Goal: Complete application form

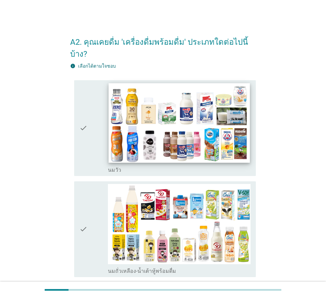
click at [152, 125] on img at bounding box center [179, 123] width 141 height 80
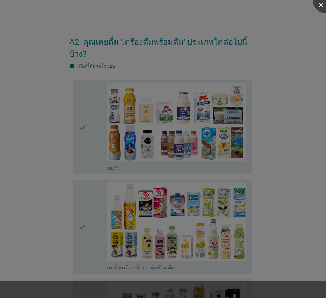
click at [156, 211] on div at bounding box center [163, 149] width 326 height 298
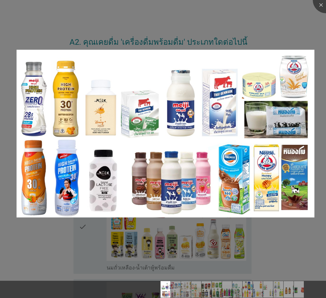
click at [301, 24] on div at bounding box center [163, 149] width 326 height 298
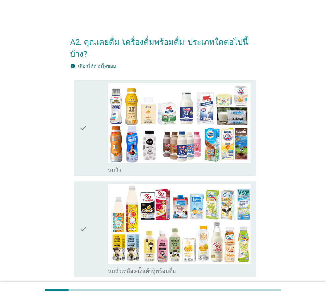
click at [84, 125] on icon "check" at bounding box center [84, 128] width 8 height 90
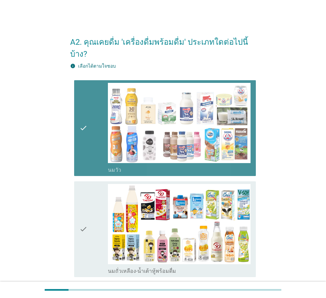
drag, startPoint x: 83, startPoint y: 218, endPoint x: 86, endPoint y: 217, distance: 3.3
click at [84, 218] on icon "check" at bounding box center [84, 229] width 8 height 90
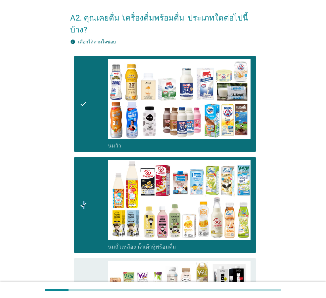
scroll to position [133, 0]
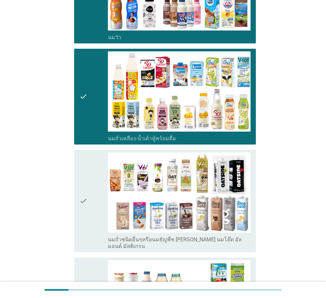
click at [88, 202] on div "check" at bounding box center [94, 200] width 28 height 97
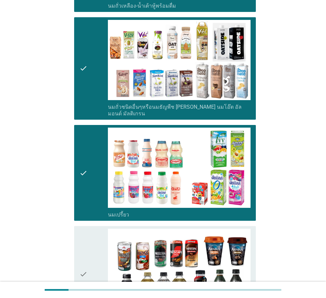
click at [87, 235] on icon "check" at bounding box center [84, 274] width 8 height 90
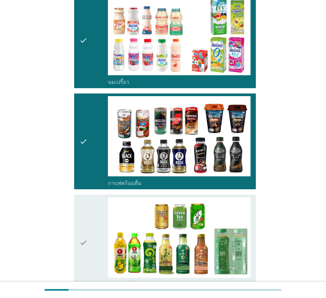
click at [88, 222] on div "check" at bounding box center [94, 242] width 28 height 90
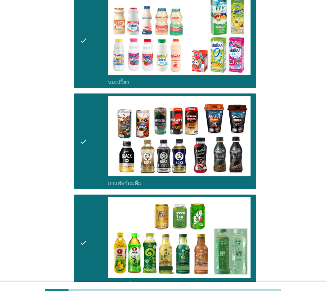
scroll to position [563, 0]
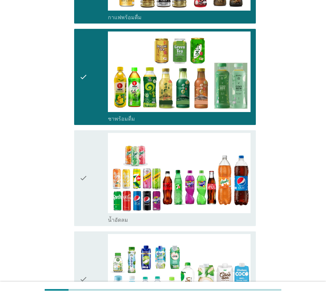
click at [84, 194] on icon "check" at bounding box center [84, 178] width 8 height 90
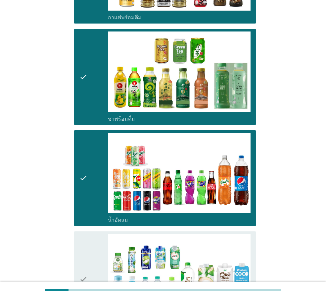
click at [79, 239] on div "check check_box_outline_blank น้ำมะพร้าวพร้อมดื่ม" at bounding box center [165, 279] width 182 height 96
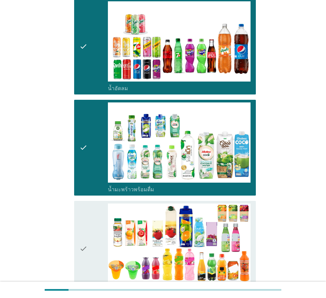
scroll to position [729, 0]
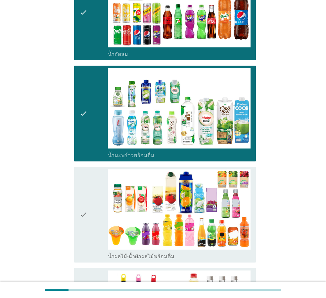
click at [87, 214] on icon "check" at bounding box center [84, 214] width 8 height 90
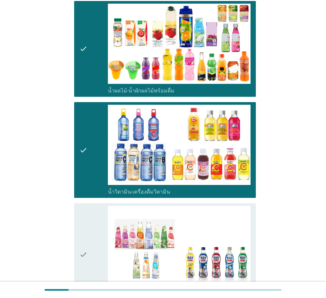
click at [92, 222] on div "check" at bounding box center [94, 254] width 28 height 97
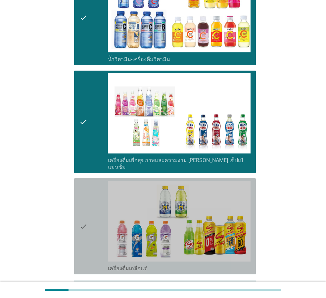
click at [93, 223] on div "check" at bounding box center [94, 226] width 28 height 90
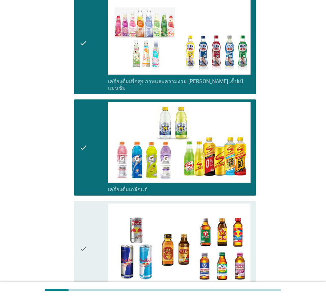
scroll to position [1160, 0]
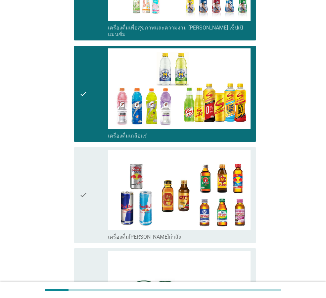
click at [91, 191] on div "check" at bounding box center [94, 195] width 28 height 90
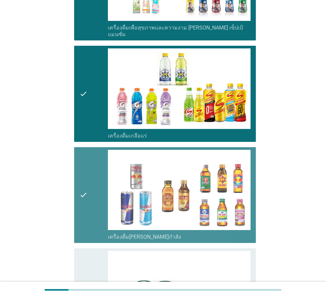
click at [90, 257] on div "check" at bounding box center [94, 296] width 28 height 90
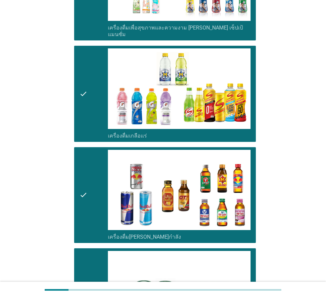
scroll to position [1276, 0]
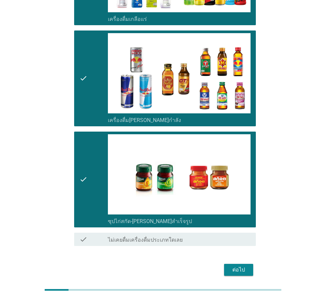
click at [243, 264] on button "ต่อไป" at bounding box center [238, 270] width 29 height 12
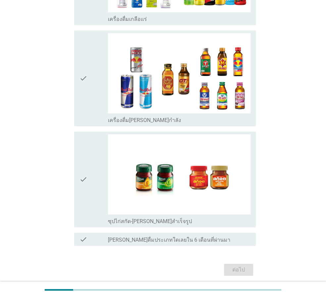
scroll to position [0, 0]
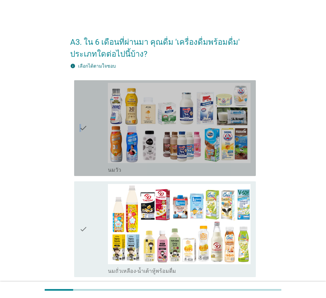
click at [81, 157] on icon "check" at bounding box center [84, 128] width 8 height 90
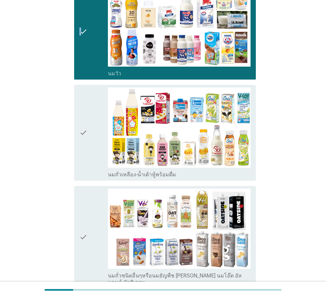
scroll to position [99, 0]
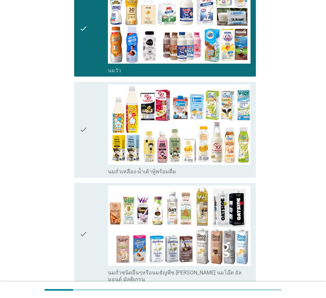
click at [104, 139] on div "check" at bounding box center [94, 129] width 28 height 90
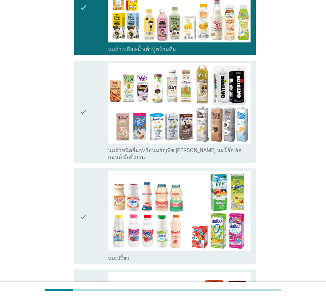
scroll to position [298, 0]
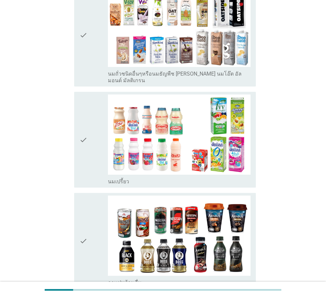
click at [75, 154] on div "check check_box_outline_blank นมเปรี้ยว" at bounding box center [165, 140] width 182 height 96
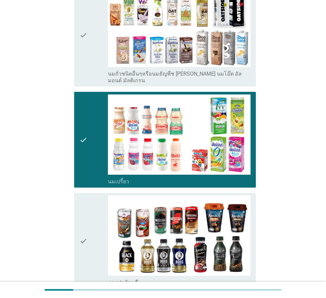
click at [87, 218] on icon "check" at bounding box center [84, 241] width 8 height 90
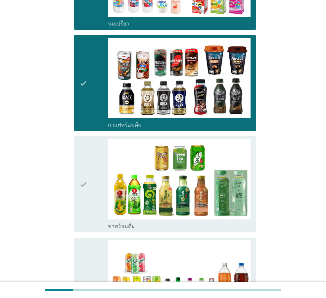
scroll to position [497, 0]
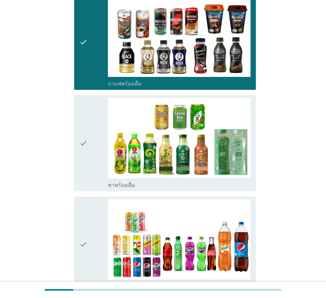
click at [90, 170] on div "check" at bounding box center [94, 143] width 28 height 90
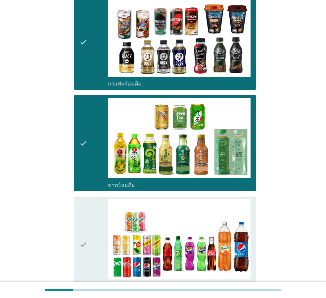
click at [85, 240] on icon "check" at bounding box center [84, 244] width 8 height 90
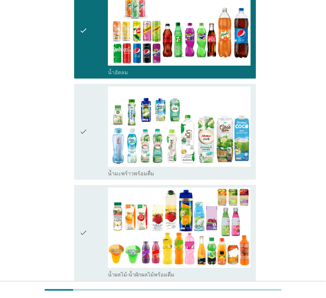
scroll to position [795, 0]
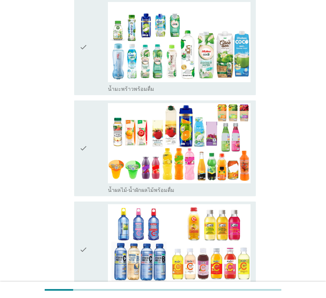
click at [98, 164] on div "check" at bounding box center [94, 148] width 28 height 90
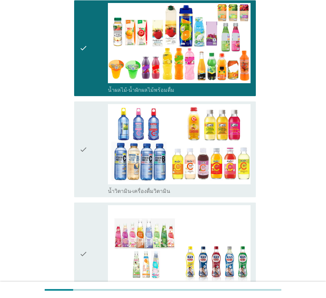
scroll to position [928, 0]
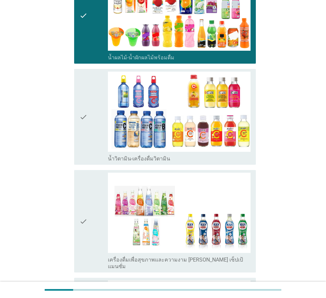
click at [122, 154] on div "check_box_outline_blank น้ำวิตามิน-เครื่องดื่มวิตามิน" at bounding box center [179, 158] width 143 height 8
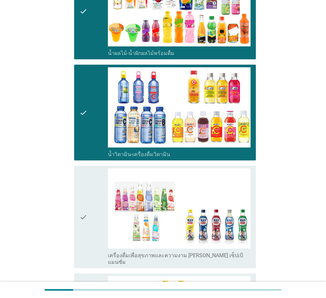
scroll to position [1060, 0]
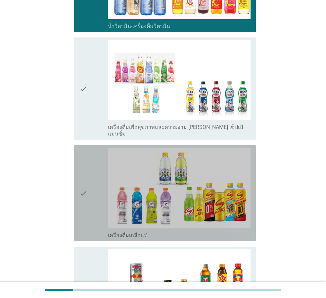
click at [84, 205] on icon "check" at bounding box center [84, 193] width 8 height 90
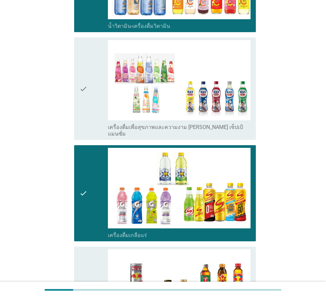
click at [84, 268] on icon "check" at bounding box center [84, 294] width 8 height 90
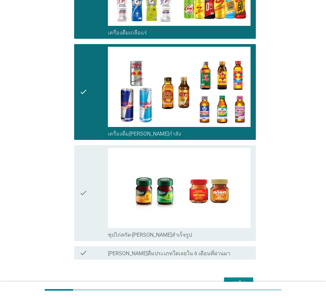
scroll to position [1288, 0]
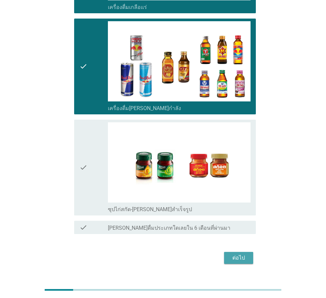
click at [233, 252] on button "ต่อไป" at bounding box center [238, 258] width 29 height 12
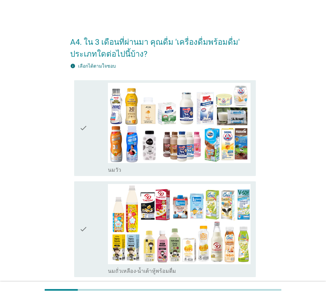
click at [72, 157] on div "check check_box_outline_blank [PERSON_NAME]" at bounding box center [163, 128] width 186 height 101
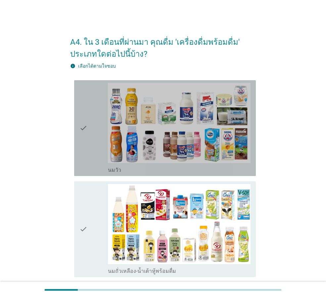
click at [92, 170] on div "check" at bounding box center [94, 128] width 28 height 90
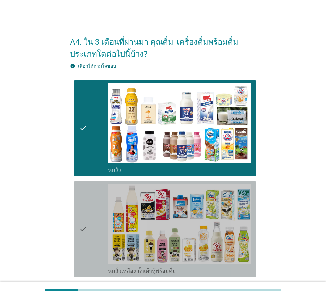
click at [85, 212] on icon "check" at bounding box center [84, 229] width 8 height 90
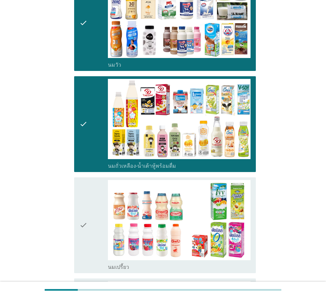
scroll to position [166, 0]
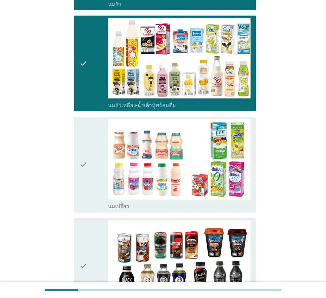
click at [85, 188] on icon "check" at bounding box center [84, 164] width 8 height 90
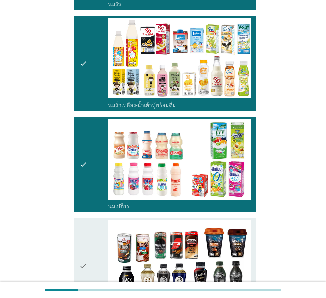
click at [82, 245] on icon "check" at bounding box center [84, 265] width 8 height 90
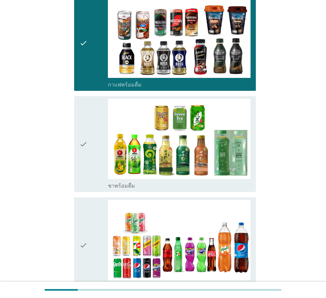
scroll to position [398, 0]
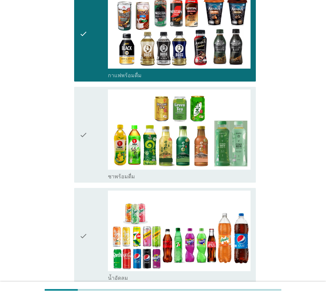
click at [87, 160] on icon "check" at bounding box center [84, 134] width 8 height 90
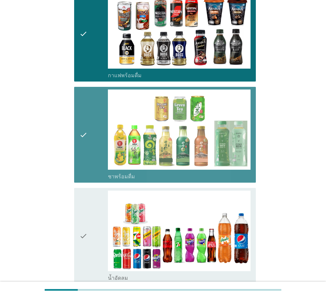
click at [88, 242] on div "check" at bounding box center [94, 236] width 28 height 90
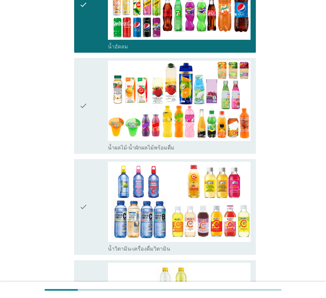
scroll to position [630, 0]
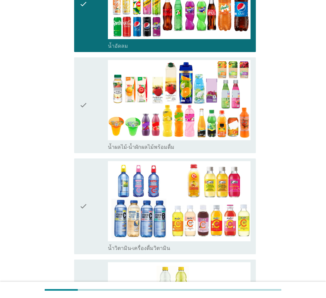
click at [89, 142] on div "check" at bounding box center [94, 105] width 28 height 90
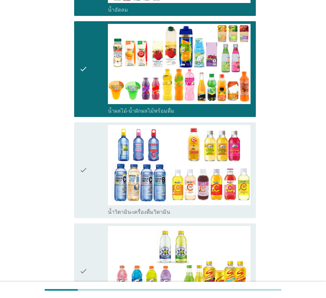
scroll to position [762, 0]
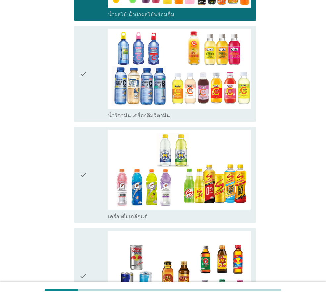
click at [90, 96] on div "check" at bounding box center [94, 73] width 28 height 90
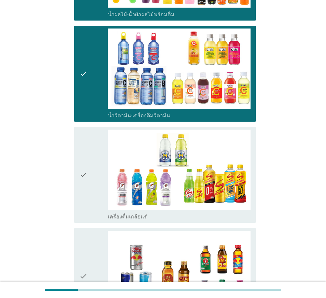
click at [86, 210] on icon "check" at bounding box center [84, 175] width 8 height 90
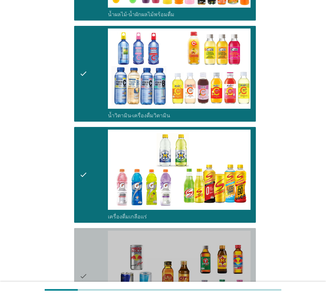
click at [80, 252] on icon "check" at bounding box center [84, 276] width 8 height 90
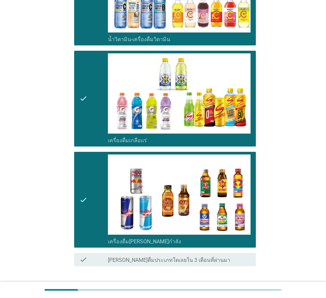
scroll to position [884, 0]
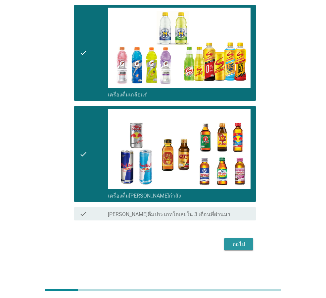
click at [228, 244] on button "ต่อไป" at bounding box center [238, 244] width 29 height 12
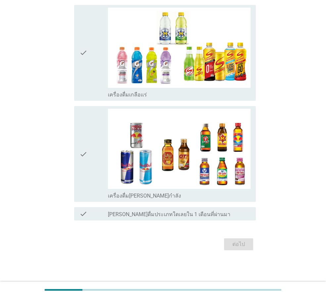
scroll to position [0, 0]
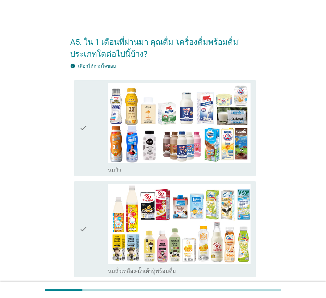
click at [84, 146] on icon "check" at bounding box center [84, 128] width 8 height 90
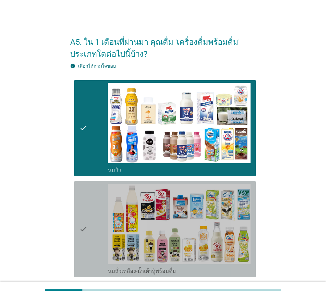
click at [77, 206] on div "check check_box_outline_blank นมถั่วเหลือง-น้ำเต้าหู้พร้อมดื่ม" at bounding box center [165, 229] width 182 height 96
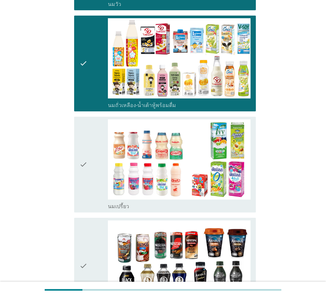
click at [89, 199] on div "check" at bounding box center [94, 164] width 28 height 90
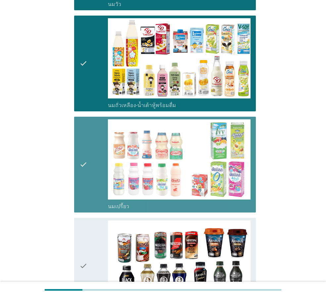
click at [86, 229] on icon "check" at bounding box center [84, 265] width 8 height 90
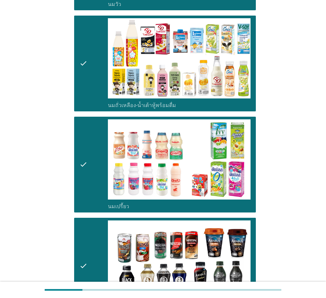
scroll to position [331, 0]
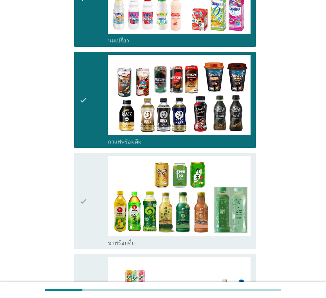
click at [91, 218] on div "check" at bounding box center [94, 201] width 28 height 90
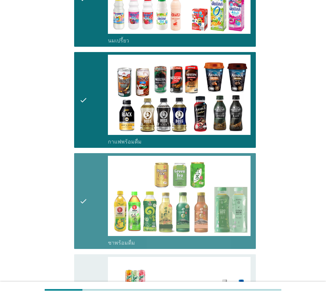
click at [83, 278] on icon "check" at bounding box center [84, 302] width 8 height 90
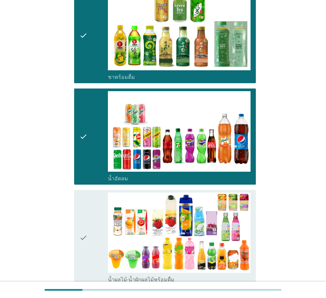
drag, startPoint x: 82, startPoint y: 226, endPoint x: 81, endPoint y: 232, distance: 5.8
click at [82, 226] on icon "check" at bounding box center [84, 238] width 8 height 90
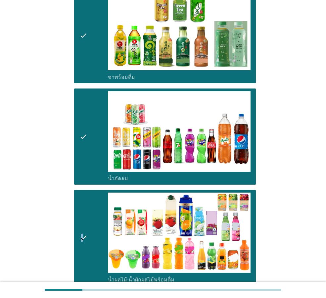
scroll to position [663, 0]
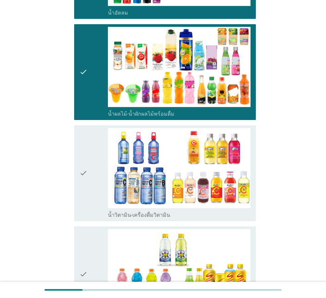
click at [99, 194] on div "check" at bounding box center [94, 173] width 28 height 90
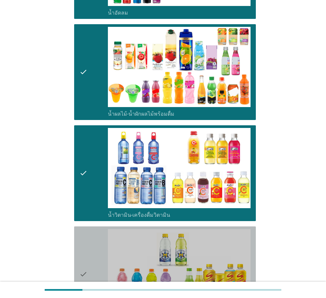
click at [87, 243] on icon "check" at bounding box center [84, 274] width 8 height 90
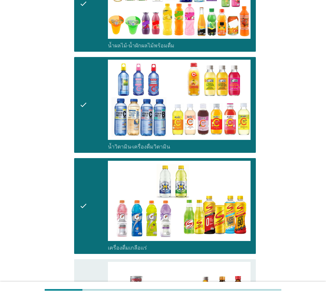
scroll to position [795, 0]
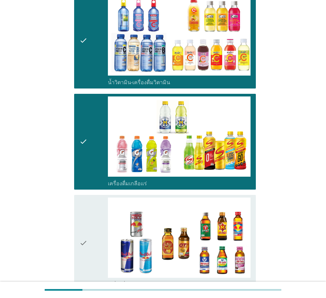
click at [74, 235] on div "check check_box เครื่องดื่ม[PERSON_NAME]กำลัง" at bounding box center [165, 243] width 182 height 96
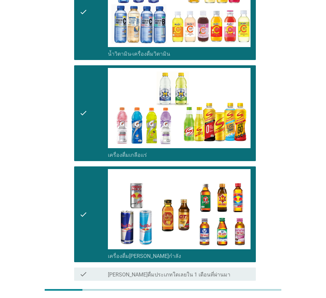
scroll to position [752, 0]
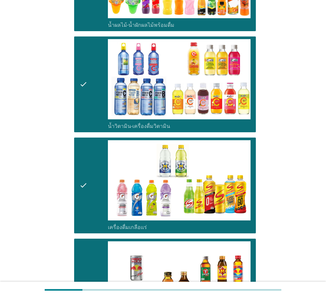
click at [94, 91] on div "check" at bounding box center [94, 84] width 28 height 90
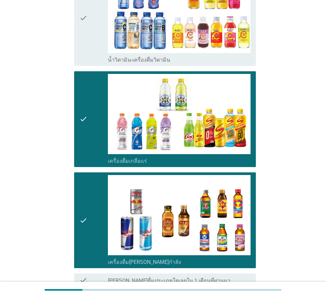
scroll to position [884, 0]
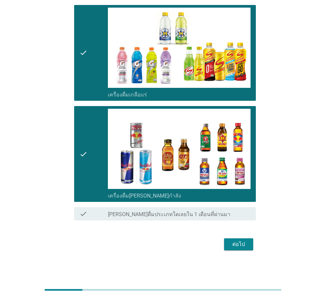
click at [234, 247] on div "ต่อไป" at bounding box center [239, 244] width 19 height 8
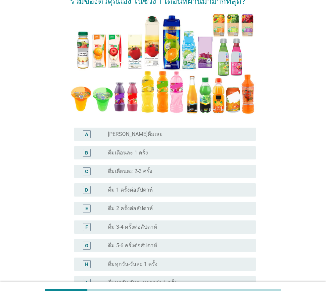
scroll to position [99, 0]
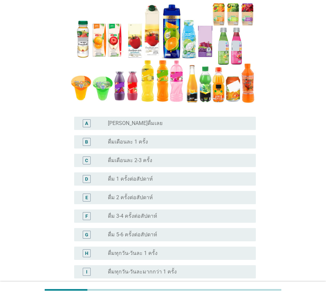
click at [177, 181] on div "radio_button_unchecked ดื่ม 1 ครั้งต่อสัปดาห์" at bounding box center [177, 179] width 138 height 7
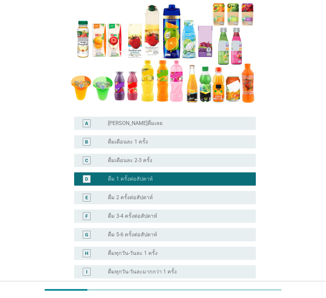
scroll to position [165, 0]
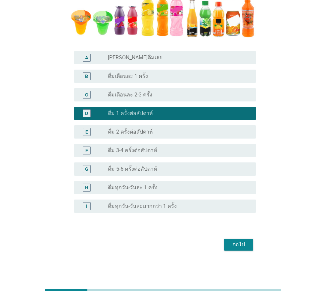
click at [242, 242] on div "ต่อไป" at bounding box center [239, 245] width 19 height 8
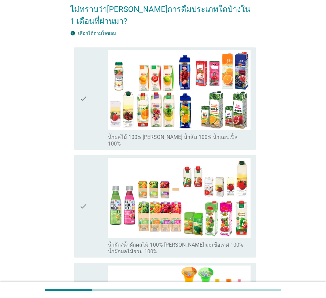
scroll to position [66, 0]
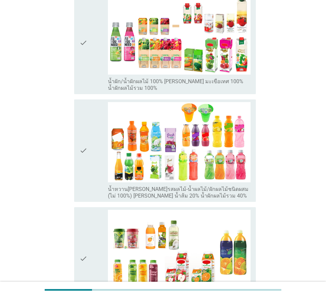
click at [80, 161] on icon "check" at bounding box center [84, 150] width 8 height 97
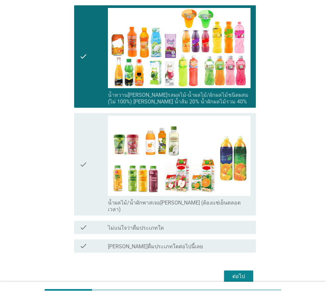
scroll to position [333, 0]
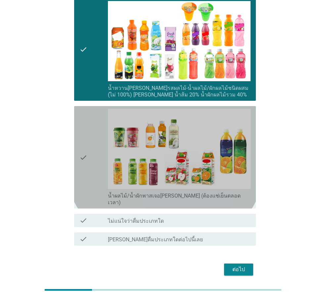
click at [92, 165] on div "check" at bounding box center [94, 157] width 28 height 97
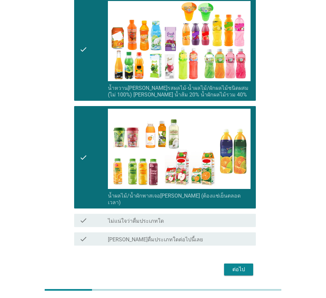
click at [242, 265] on div "ต่อไป" at bounding box center [239, 269] width 19 height 8
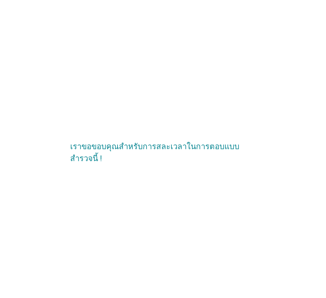
scroll to position [0, 0]
